Goal: Task Accomplishment & Management: Manage account settings

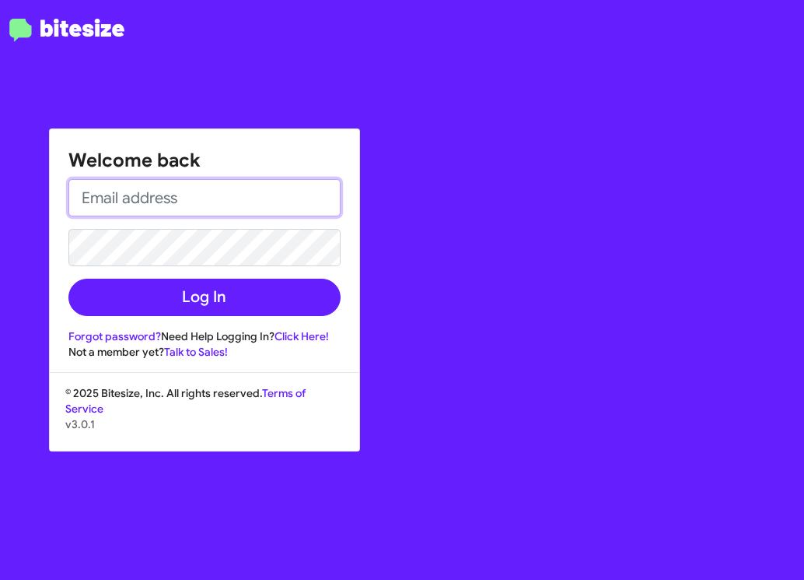
click at [192, 201] on input "email" at bounding box center [204, 197] width 272 height 37
type input "s"
click at [199, 201] on input "email" at bounding box center [204, 197] width 272 height 37
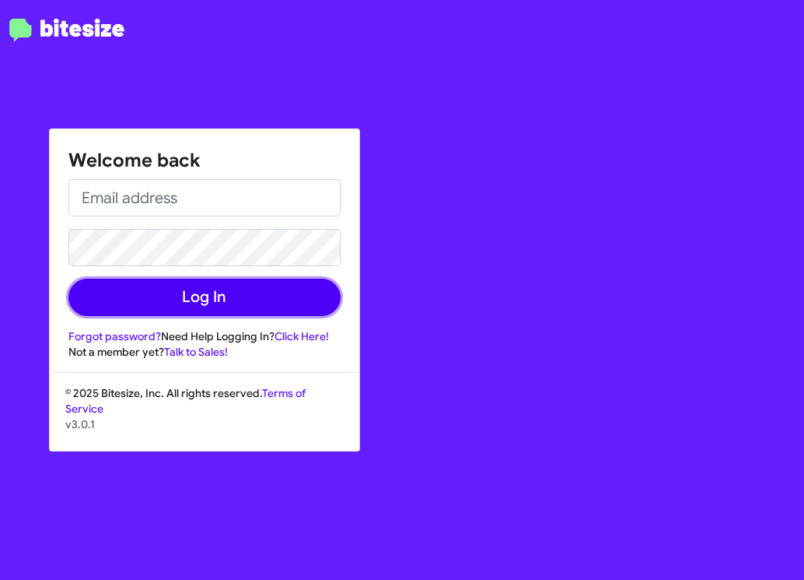
click at [209, 296] on button "Log In" at bounding box center [204, 296] width 272 height 37
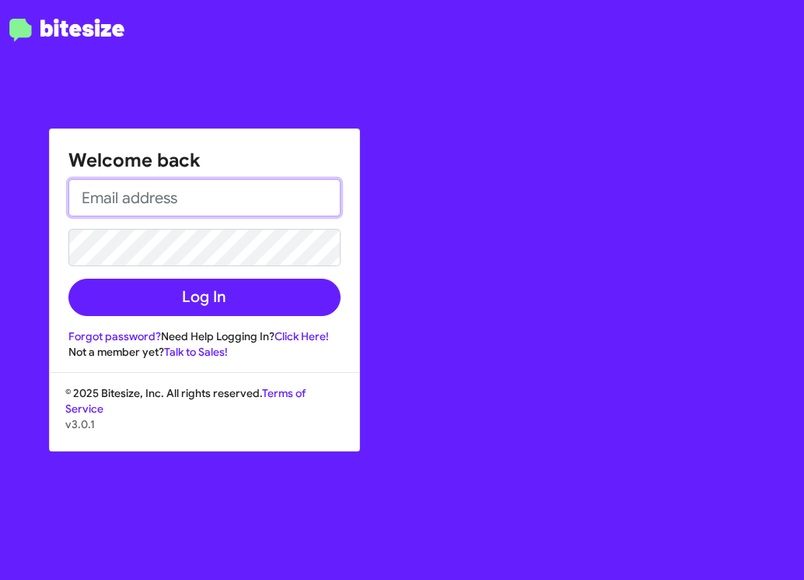
click at [173, 197] on input "email" at bounding box center [204, 197] width 272 height 37
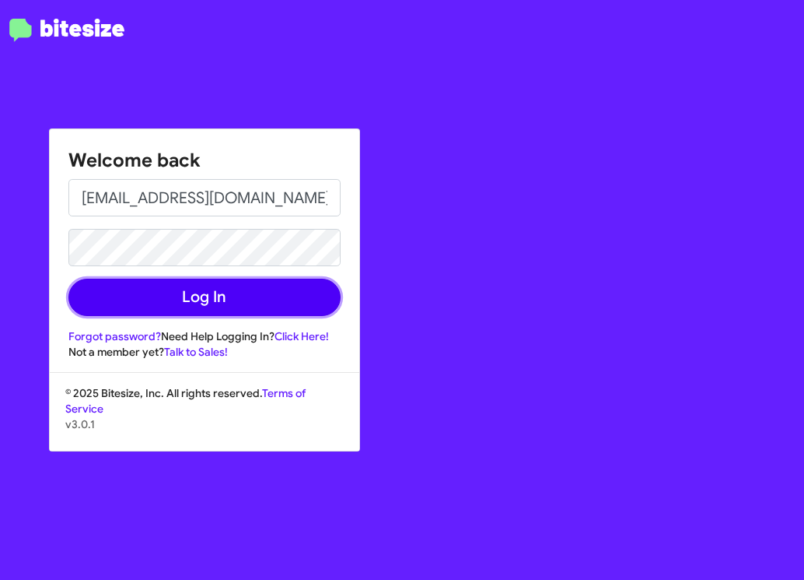
click at [259, 301] on button "Log In" at bounding box center [204, 296] width 272 height 37
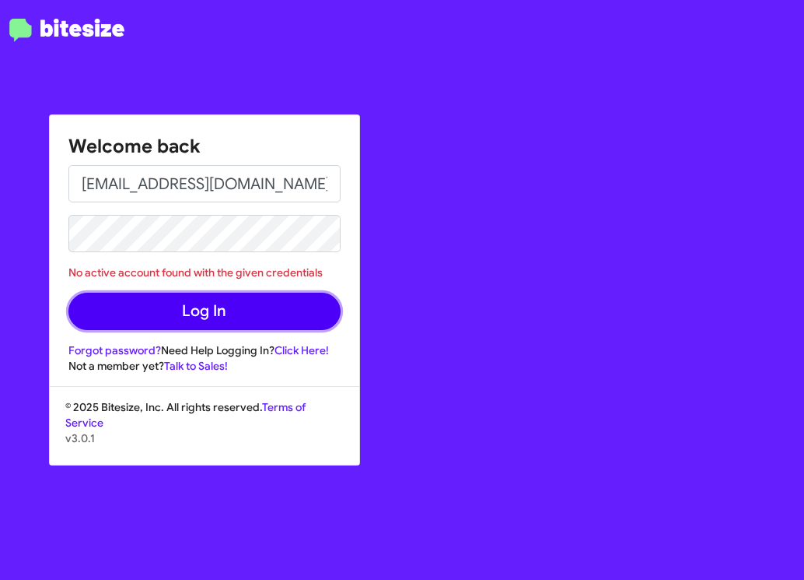
click at [205, 311] on button "Log In" at bounding box center [204, 310] width 272 height 37
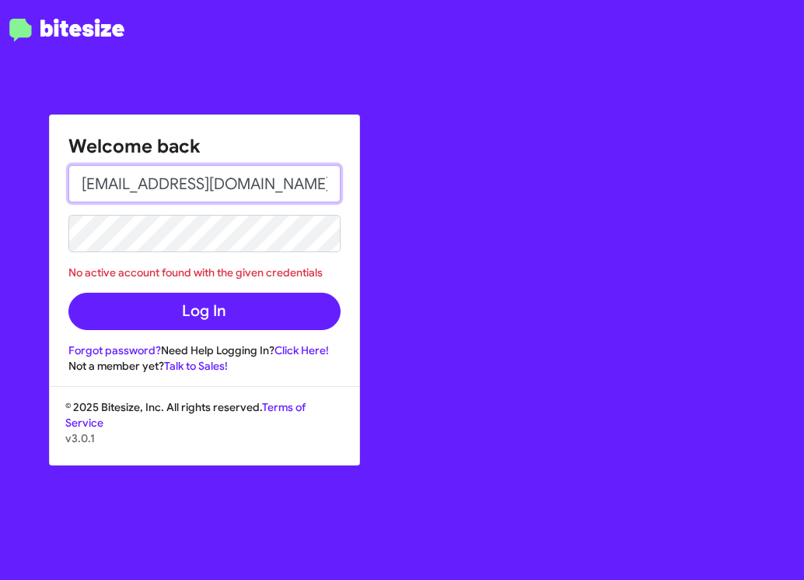
click at [333, 180] on input "[EMAIL_ADDRESS][DOMAIN_NAME]" at bounding box center [204, 183] width 272 height 37
type input "a"
click at [166, 184] on input "email" at bounding box center [204, 183] width 272 height 37
